Goal: Information Seeking & Learning: Learn about a topic

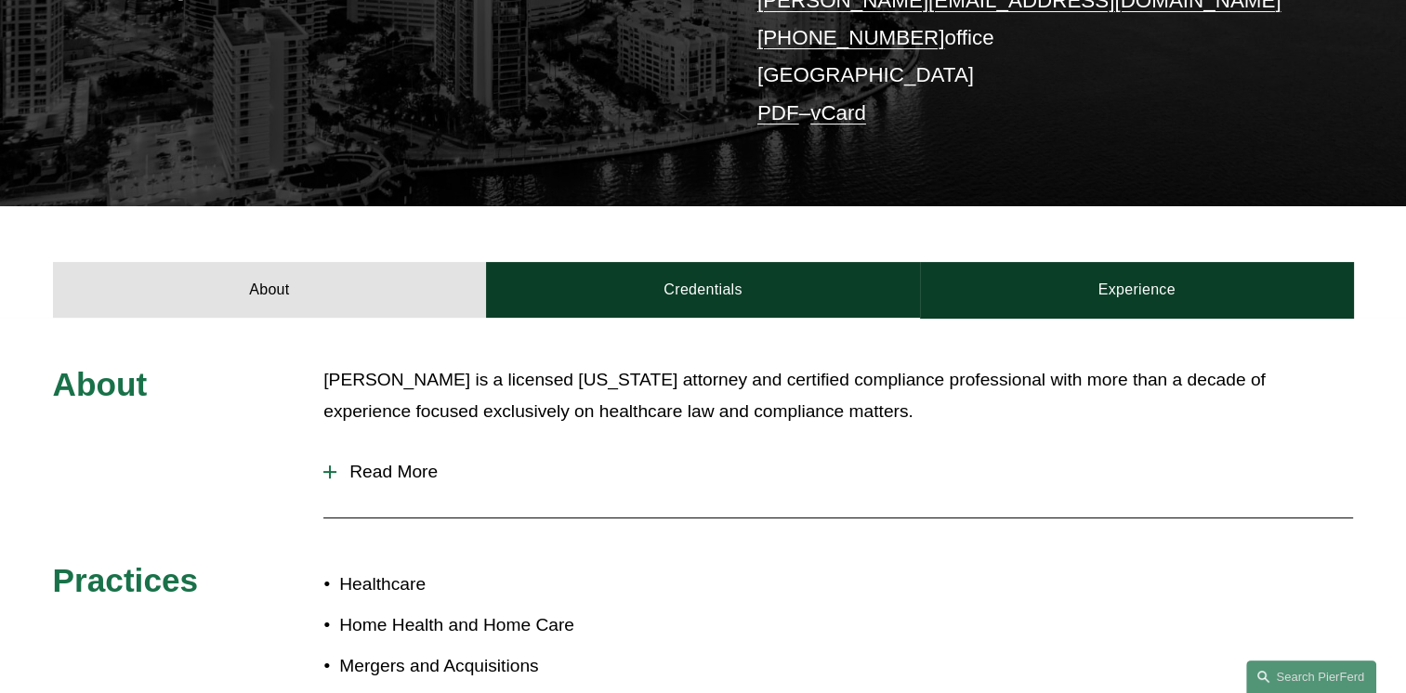
scroll to position [477, 0]
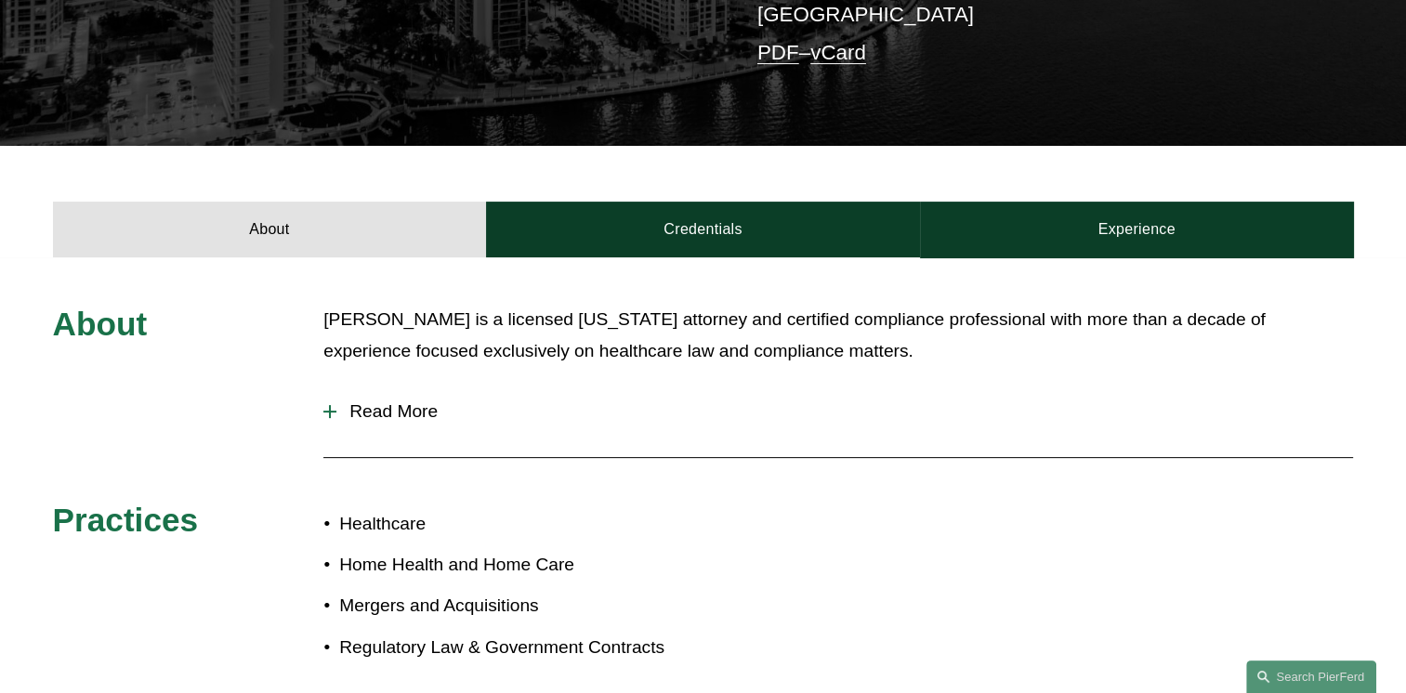
click at [377, 407] on span "Read More" at bounding box center [845, 412] width 1017 height 20
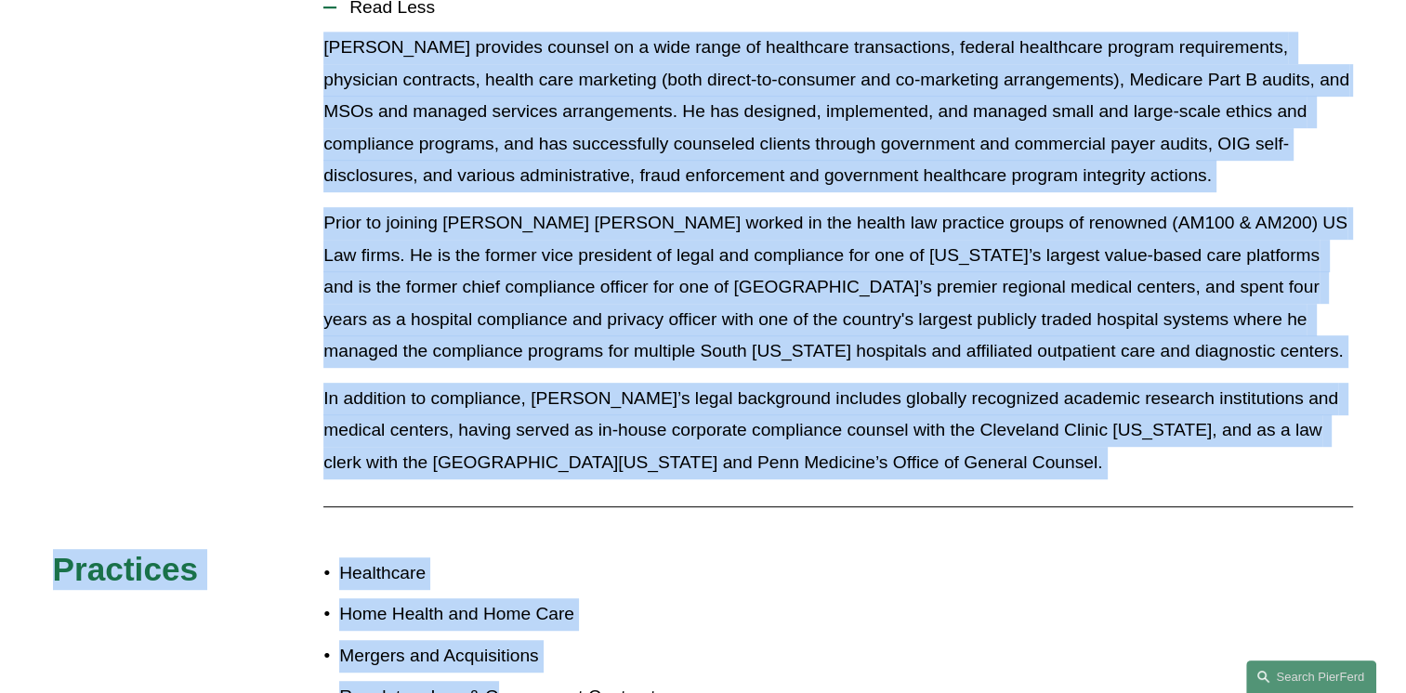
scroll to position [923, 0]
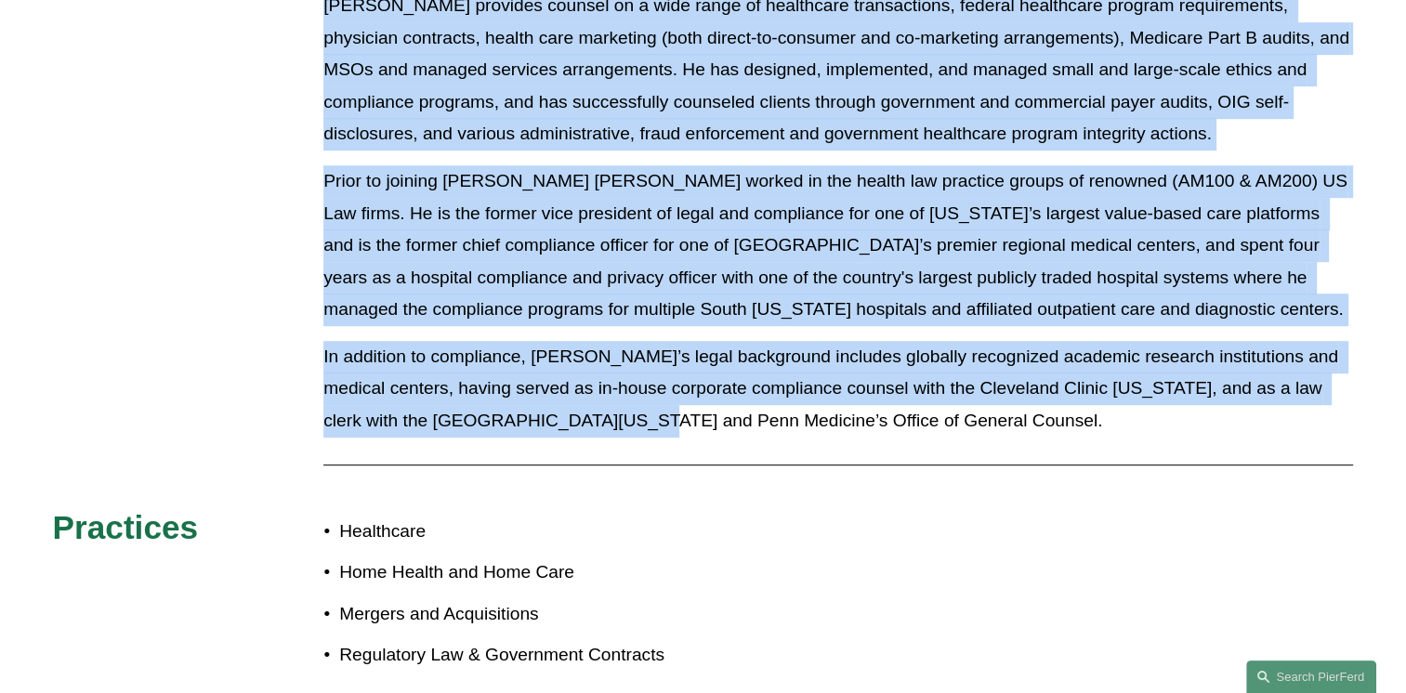
drag, startPoint x: 321, startPoint y: 452, endPoint x: 588, endPoint y: 447, distance: 267.8
click at [588, 447] on div "About [PERSON_NAME] is a licensed [US_STATE] attorney and certified compliance …" at bounding box center [703, 280] width 1406 height 845
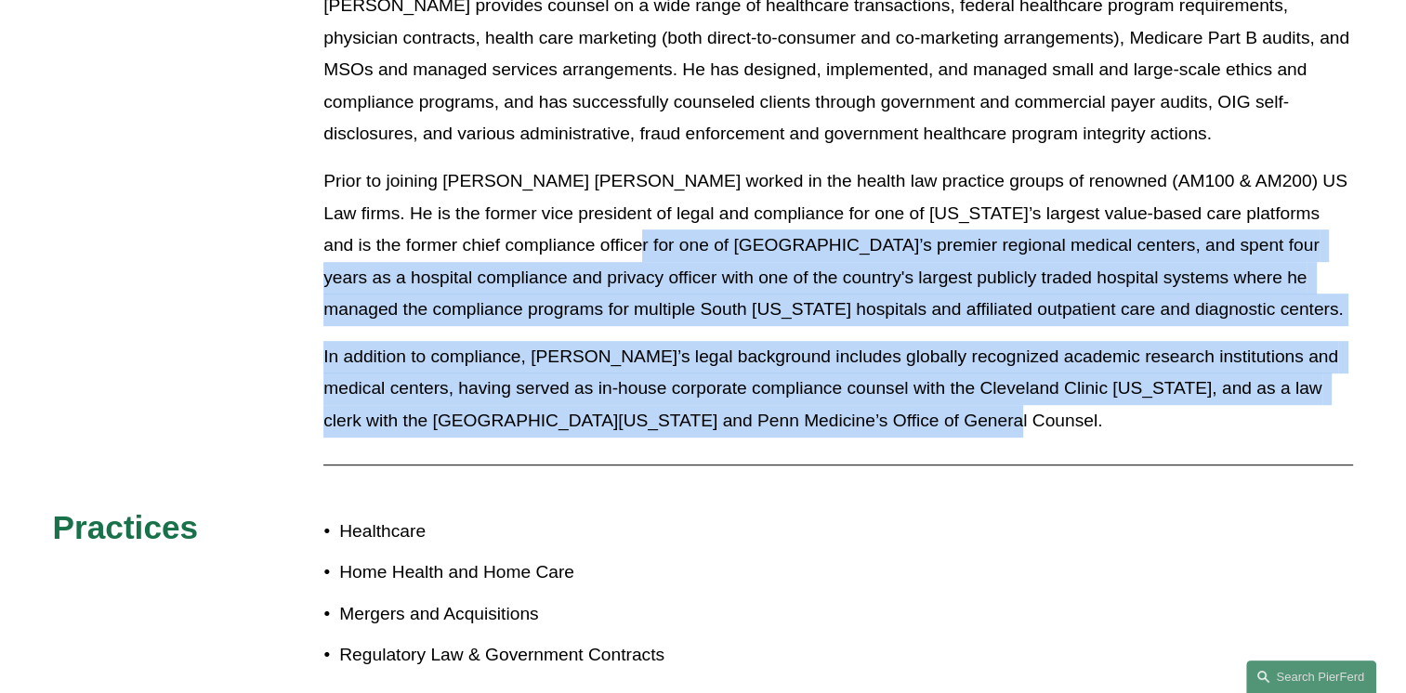
drag, startPoint x: 987, startPoint y: 422, endPoint x: 532, endPoint y: 231, distance: 493.7
click at [532, 231] on div "[PERSON_NAME] provides counsel on a wide range of healthcare transactions, fede…" at bounding box center [838, 220] width 1030 height 461
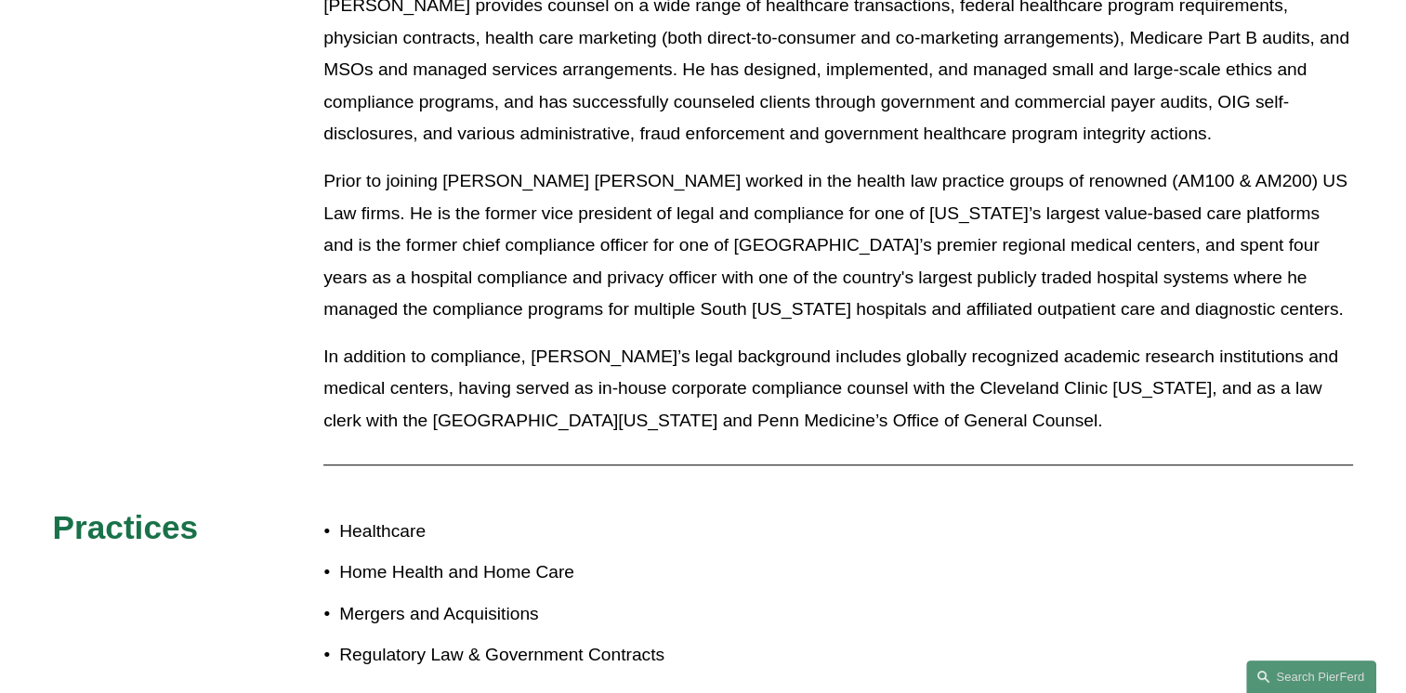
drag, startPoint x: 532, startPoint y: 231, endPoint x: 421, endPoint y: 175, distance: 124.3
click at [421, 175] on p "Prior to joining [PERSON_NAME] [PERSON_NAME] worked in the health law practice …" at bounding box center [838, 245] width 1030 height 161
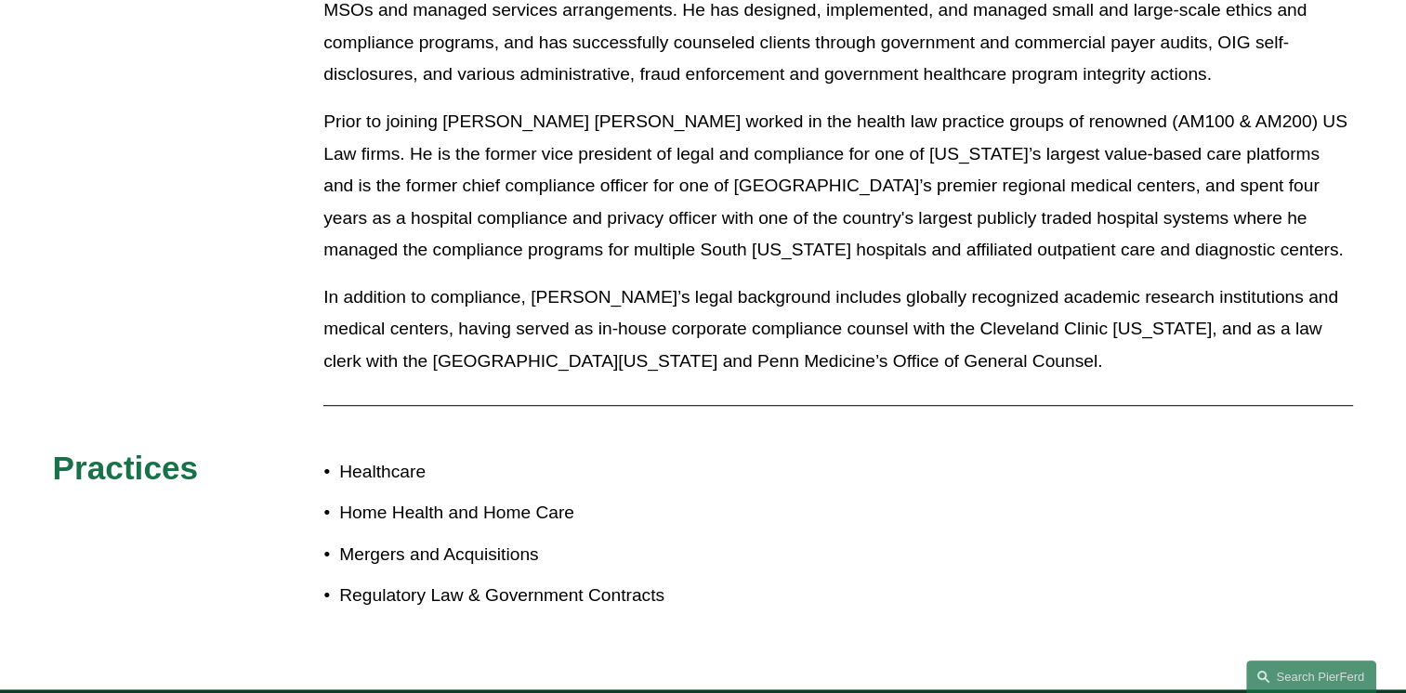
scroll to position [680, 0]
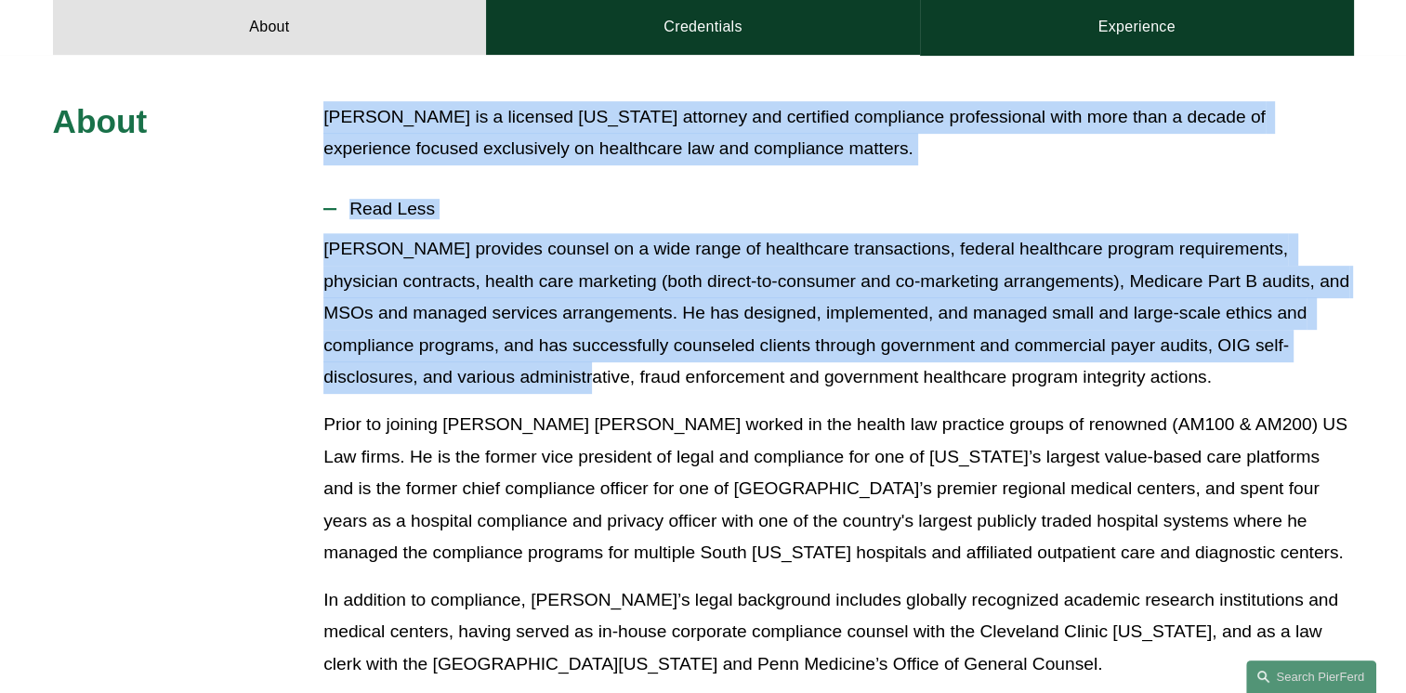
drag, startPoint x: 330, startPoint y: 120, endPoint x: 502, endPoint y: 367, distance: 301.2
click at [502, 367] on div "About [PERSON_NAME] is a licensed [US_STATE] attorney and certified compliance …" at bounding box center [703, 523] width 1406 height 845
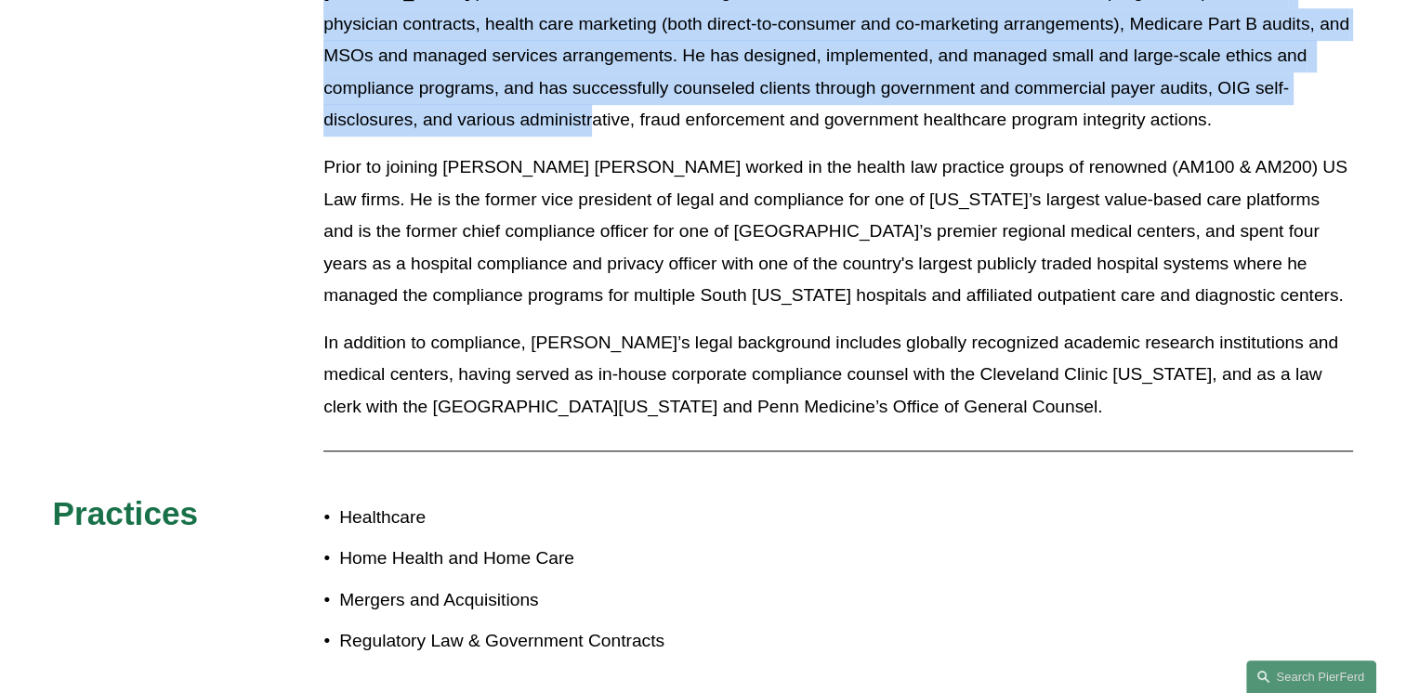
scroll to position [954, 0]
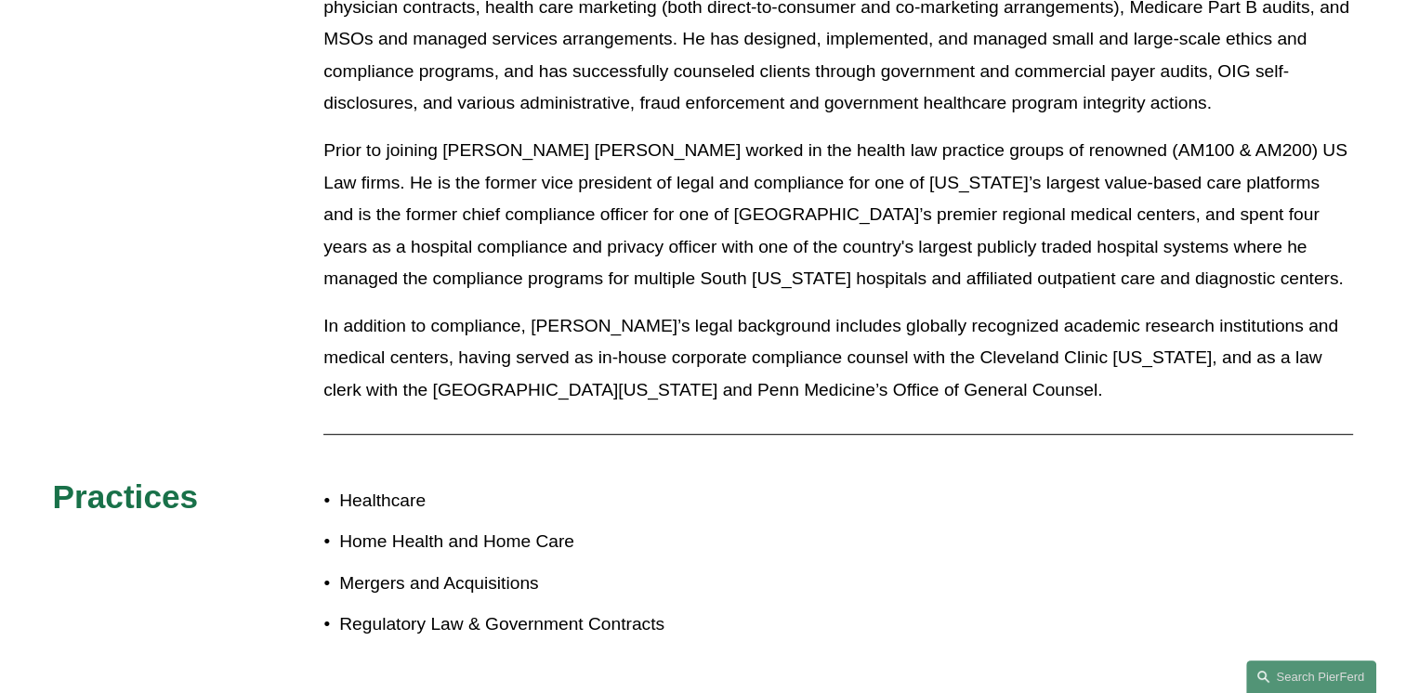
click at [926, 396] on p "In addition to compliance, [PERSON_NAME]’s legal background includes globally r…" at bounding box center [838, 358] width 1030 height 97
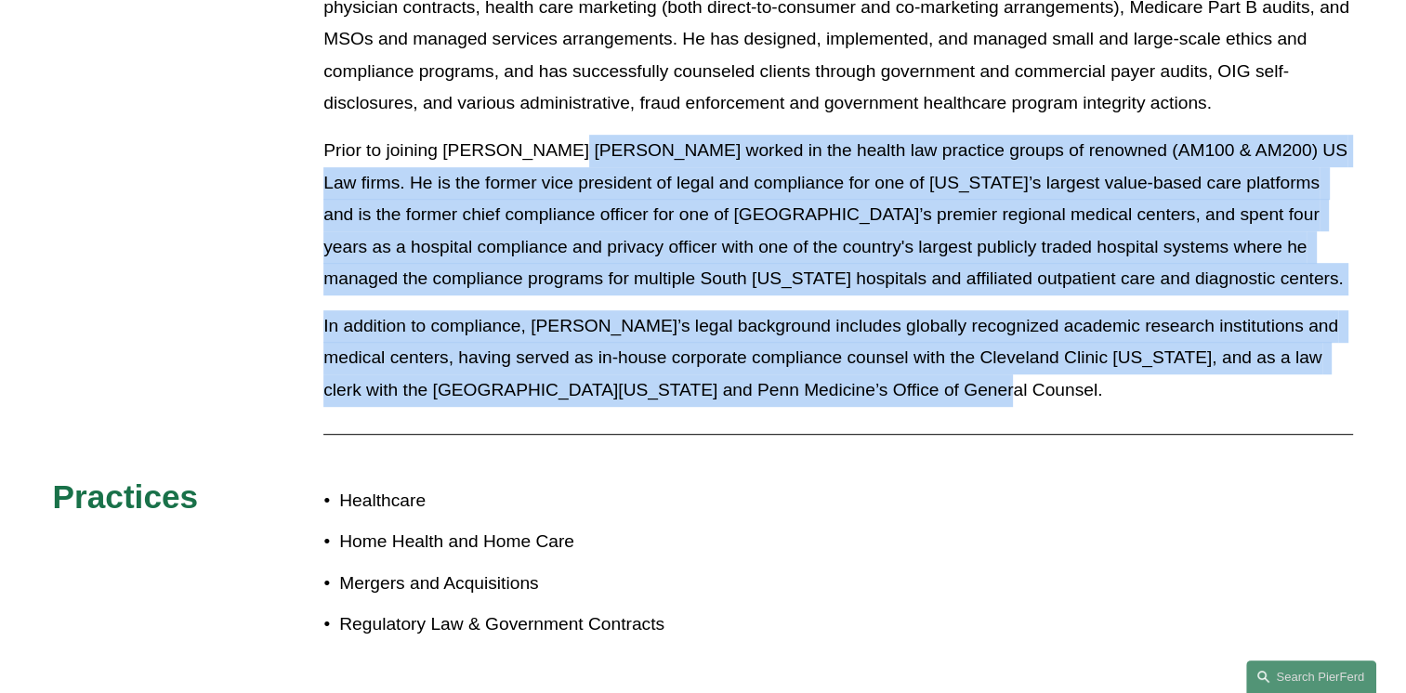
drag, startPoint x: 914, startPoint y: 396, endPoint x: 550, endPoint y: 137, distance: 446.5
click at [550, 137] on div "[PERSON_NAME] provides counsel on a wide range of healthcare transactions, fede…" at bounding box center [838, 189] width 1030 height 461
